Goal: Obtain resource: Download file/media

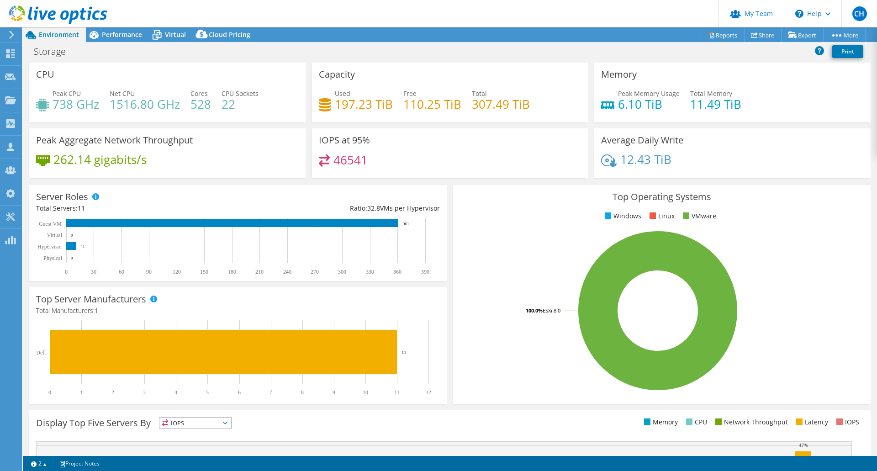
select select "USD"
click at [125, 30] on span "Performance" at bounding box center [122, 34] width 40 height 9
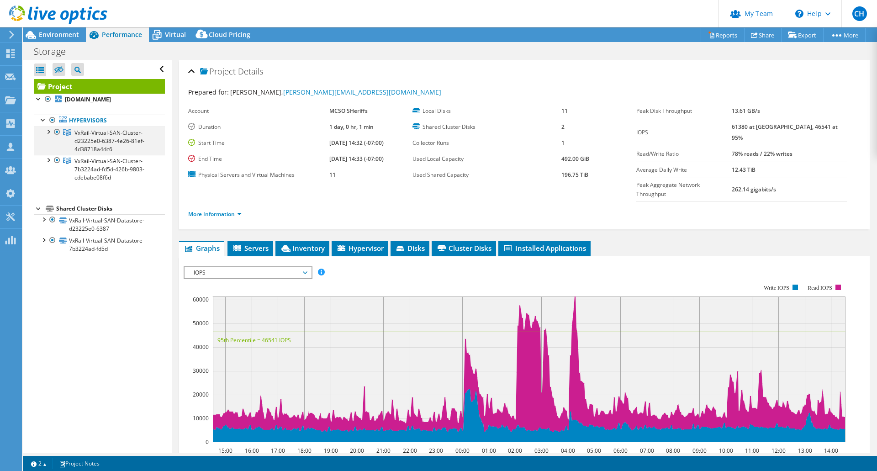
click at [48, 136] on div at bounding box center [47, 131] width 9 height 9
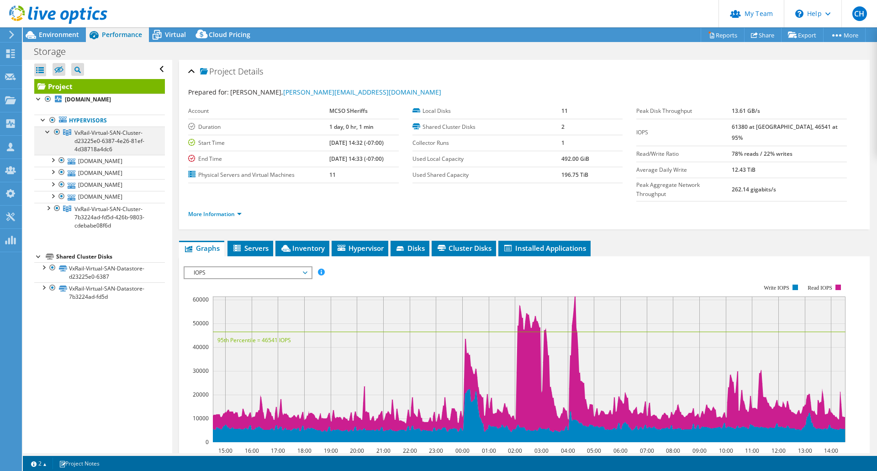
click at [48, 136] on div at bounding box center [47, 131] width 9 height 9
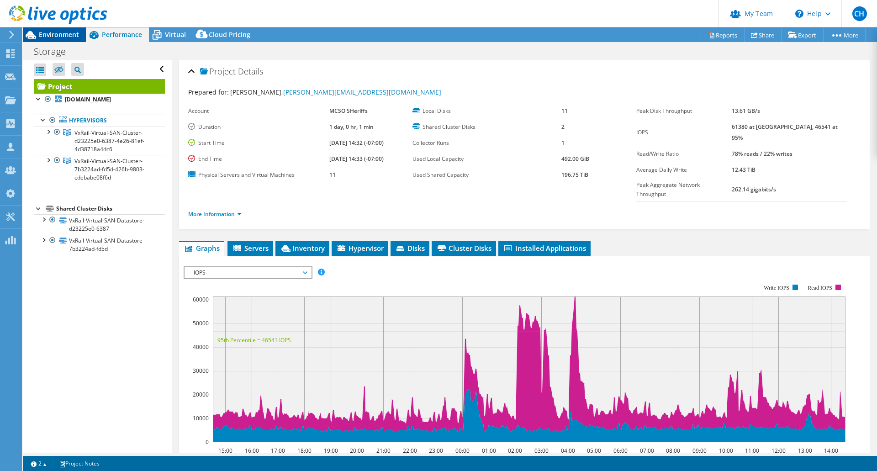
click at [70, 36] on span "Environment" at bounding box center [59, 34] width 40 height 9
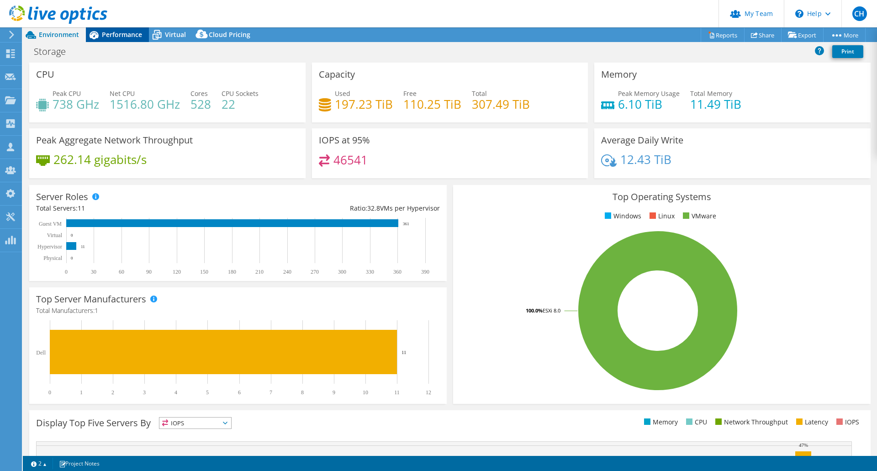
click at [113, 30] on div "Performance" at bounding box center [117, 34] width 63 height 15
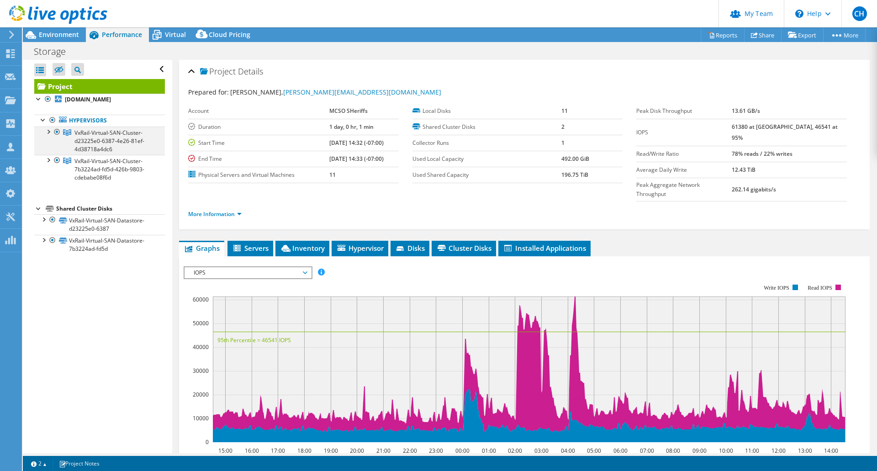
click at [49, 136] on div at bounding box center [47, 131] width 9 height 9
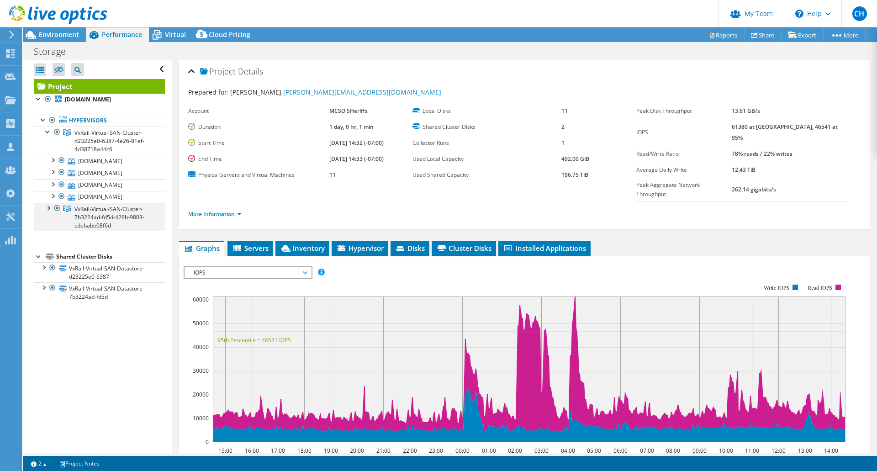
click at [46, 212] on div at bounding box center [47, 207] width 9 height 9
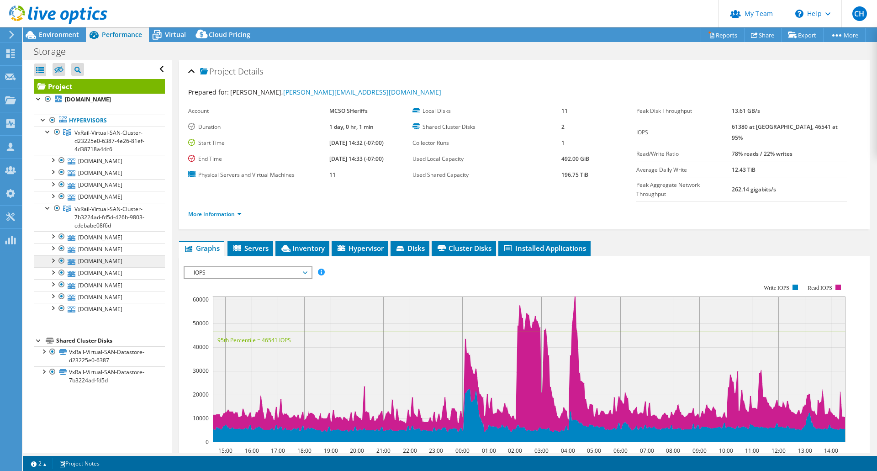
scroll to position [43, 0]
click at [719, 37] on link "Reports" at bounding box center [723, 35] width 44 height 14
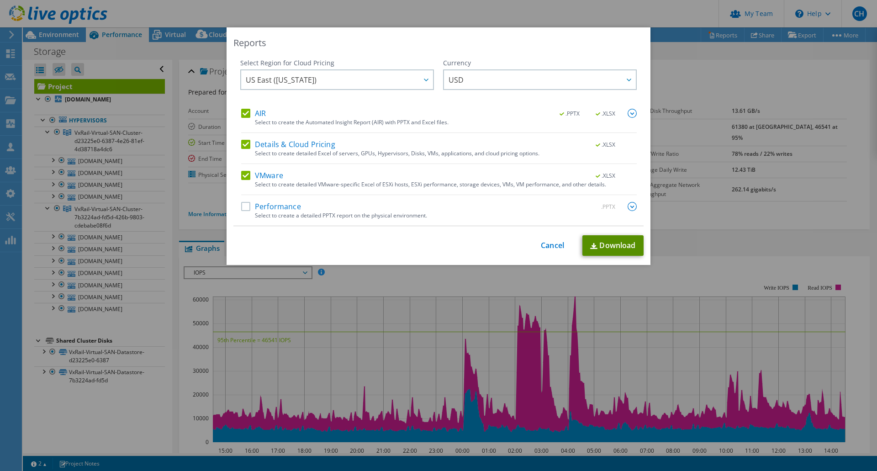
click at [603, 241] on link "Download" at bounding box center [612, 245] width 61 height 21
click at [699, 85] on div "Reports Select Region for Cloud Pricing Asia Pacific ([GEOGRAPHIC_DATA]) [GEOGR…" at bounding box center [438, 235] width 877 height 416
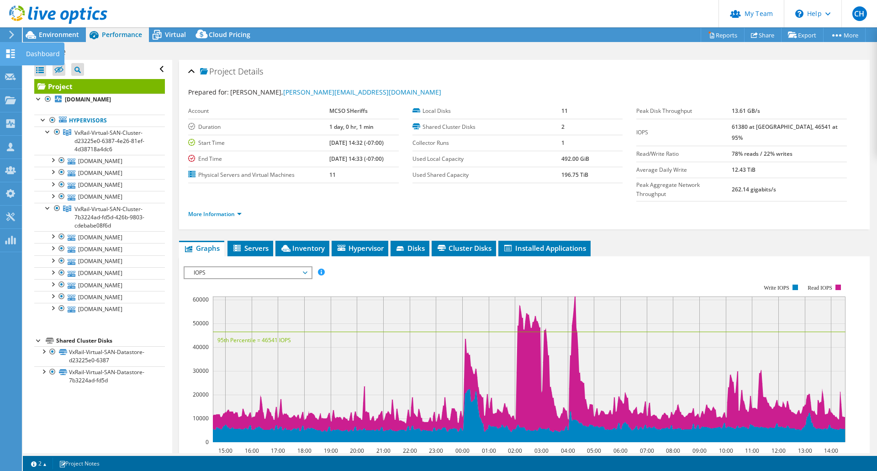
click at [10, 51] on icon at bounding box center [10, 53] width 11 height 9
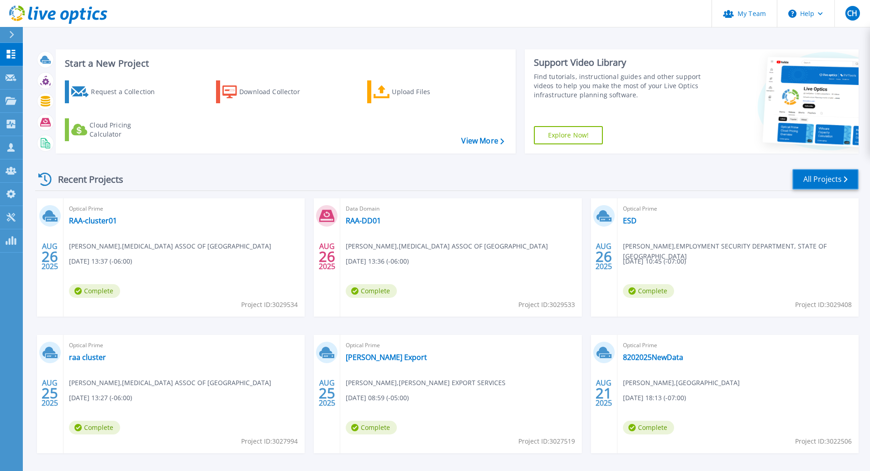
click at [814, 179] on link "All Projects" at bounding box center [826, 179] width 66 height 21
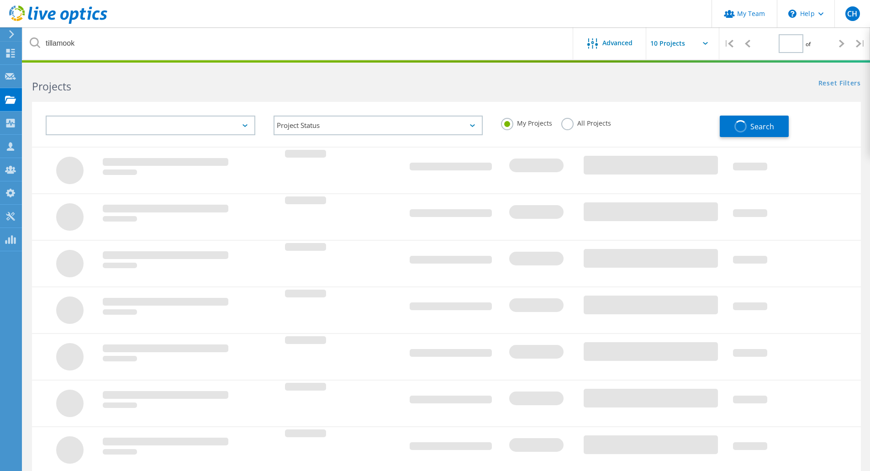
type input "1"
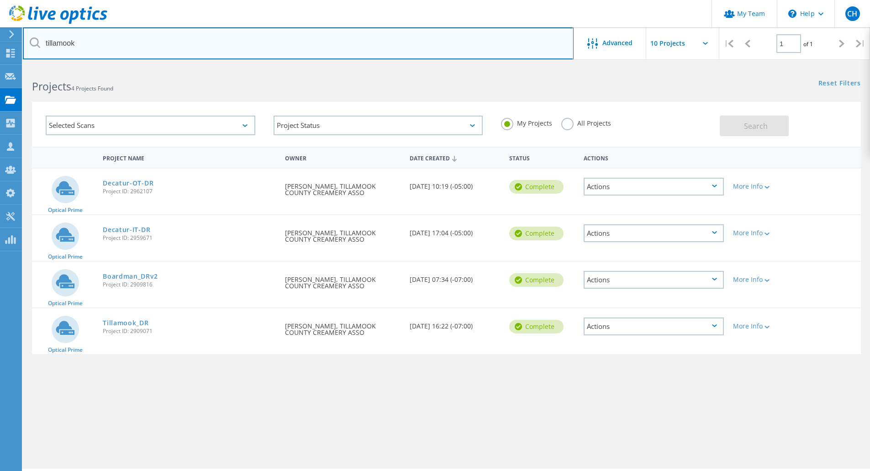
click at [125, 45] on input "tillamook" at bounding box center [298, 43] width 551 height 32
type input "t"
type input "mcso"
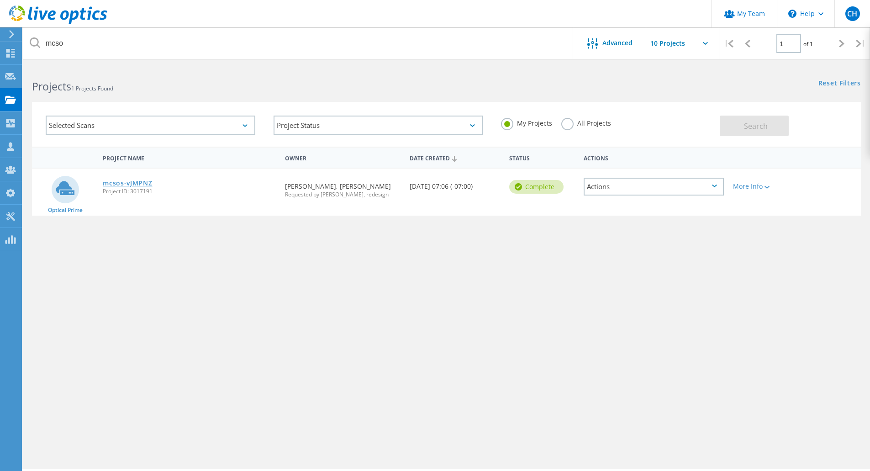
click at [142, 183] on link "mcsos-vJMPNZ" at bounding box center [127, 183] width 49 height 6
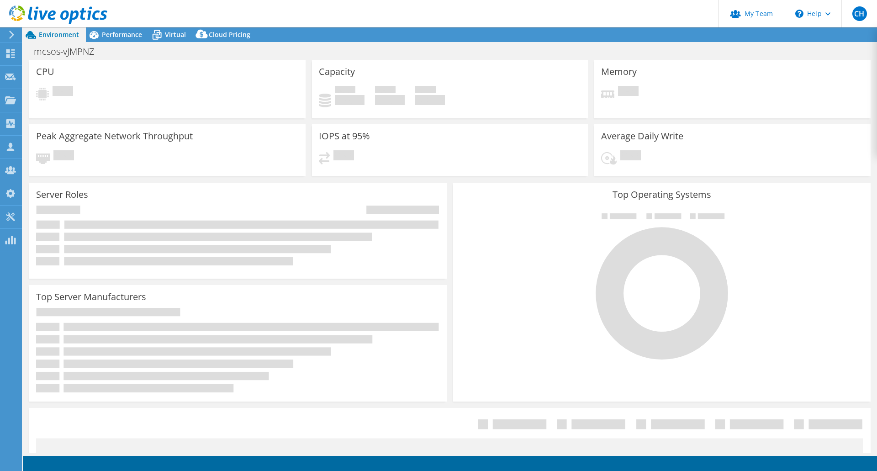
select select "USD"
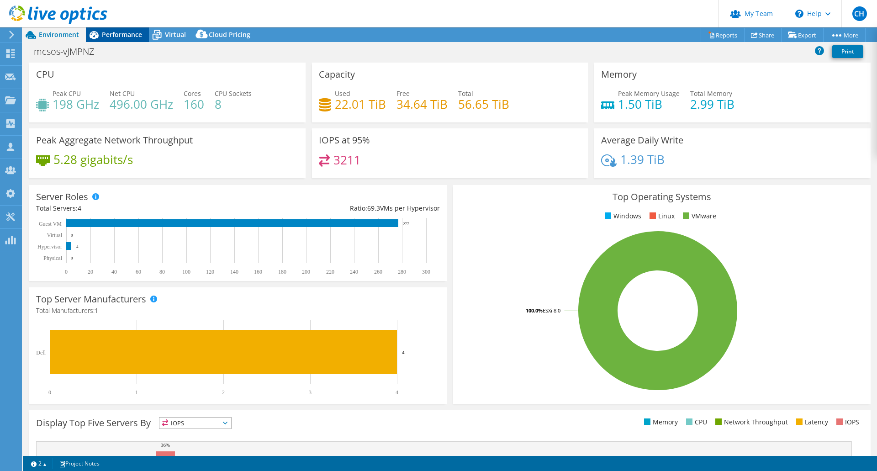
click at [114, 40] on div "Performance" at bounding box center [117, 34] width 63 height 15
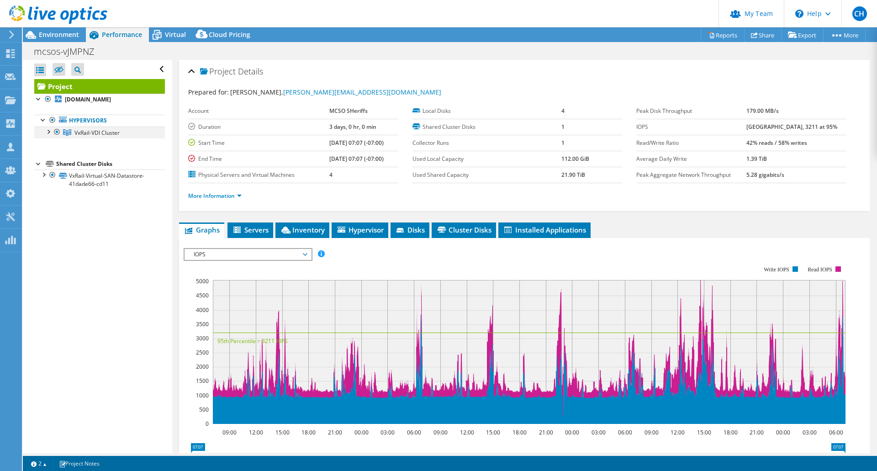
click at [50, 136] on div at bounding box center [47, 131] width 9 height 9
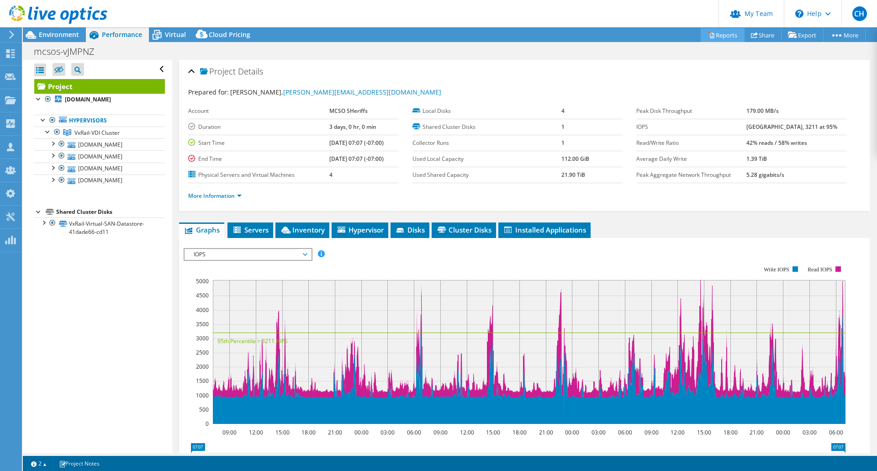
click at [722, 30] on link "Reports" at bounding box center [723, 35] width 44 height 14
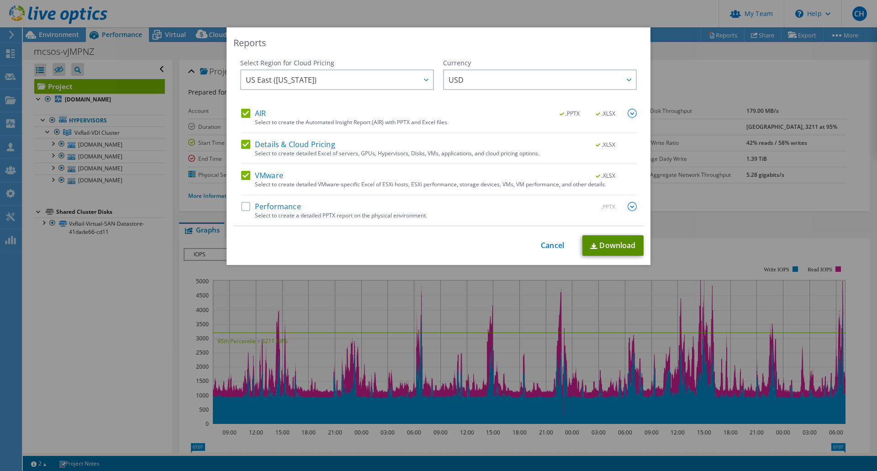
click at [612, 250] on link "Download" at bounding box center [612, 245] width 61 height 21
click at [727, 64] on div "Reports Select Region for Cloud Pricing Asia Pacific ([GEOGRAPHIC_DATA]) [GEOGR…" at bounding box center [438, 235] width 877 height 416
